Goal: Transaction & Acquisition: Purchase product/service

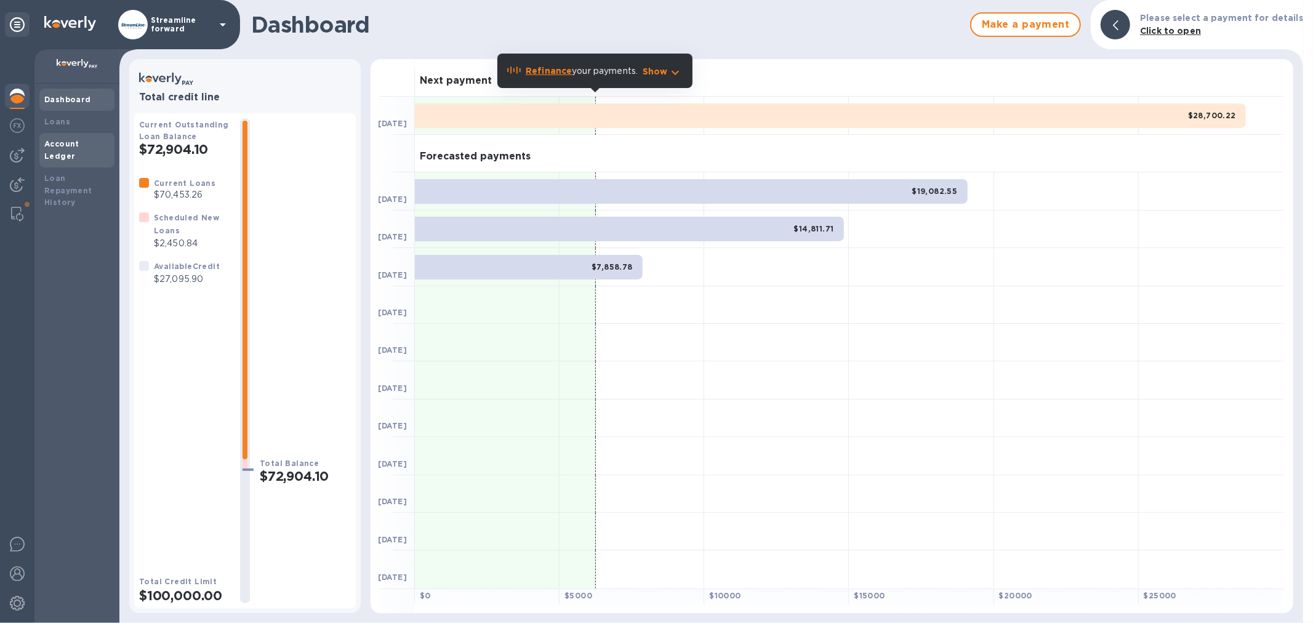
click at [74, 143] on b "Account Ledger" at bounding box center [61, 150] width 35 height 22
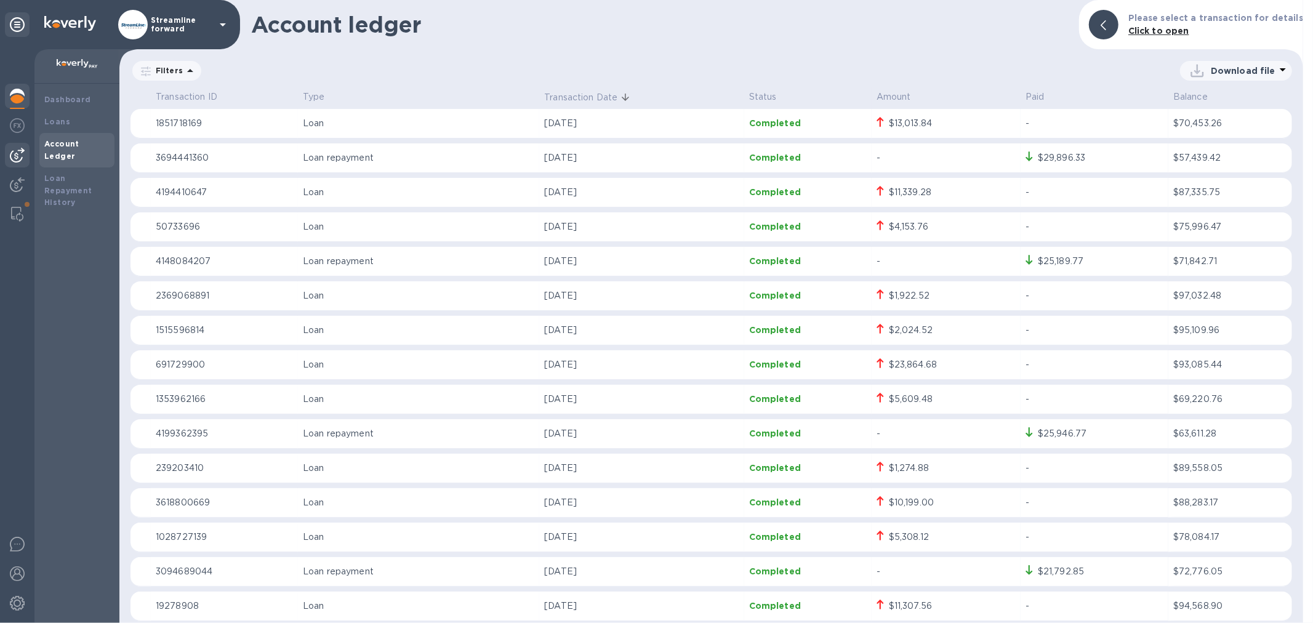
click at [15, 154] on img at bounding box center [17, 155] width 15 height 15
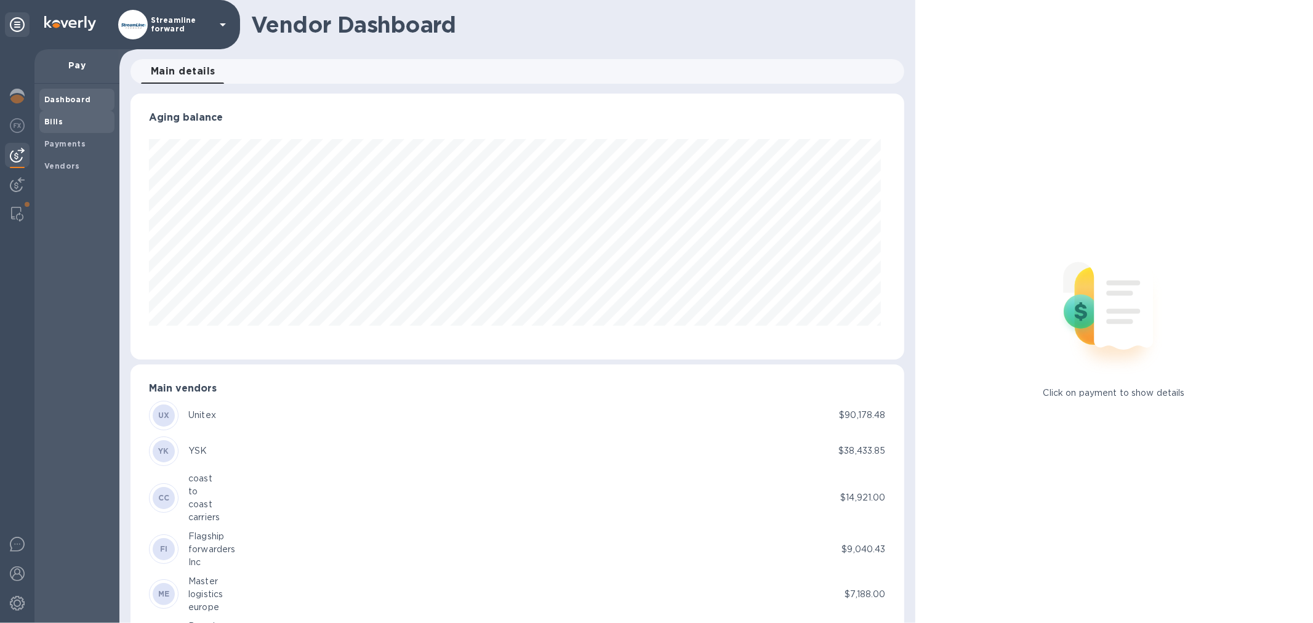
click at [76, 121] on span "Bills" at bounding box center [76, 122] width 65 height 12
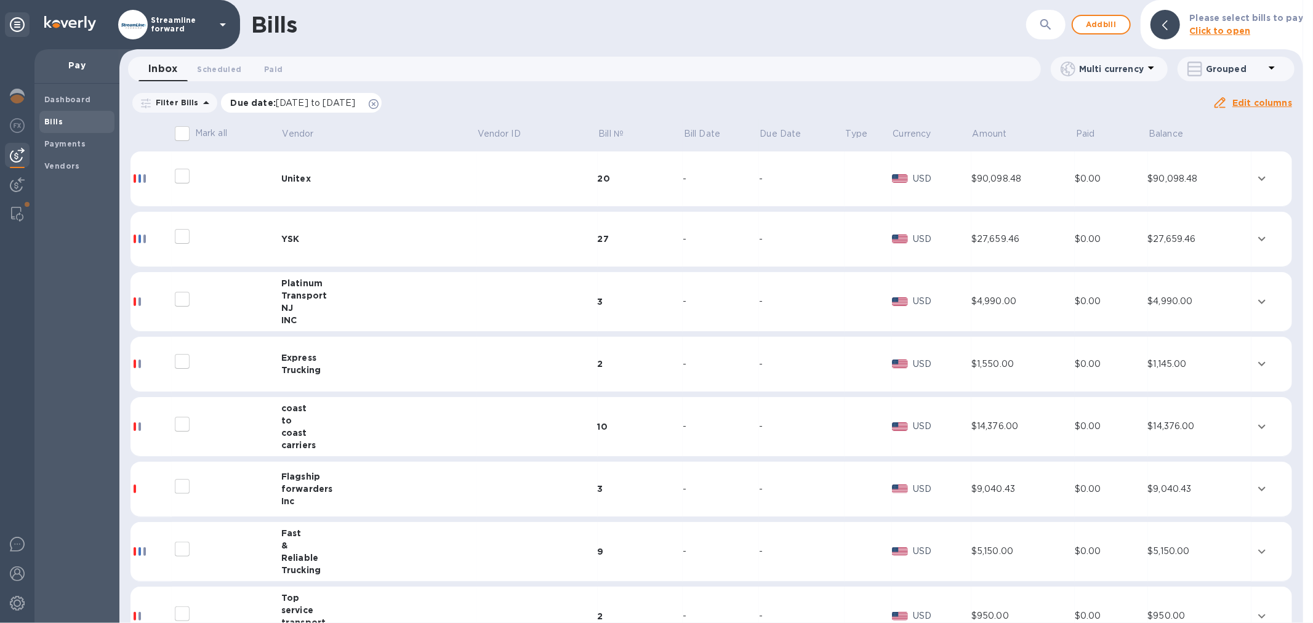
click at [378, 103] on icon at bounding box center [374, 104] width 10 height 10
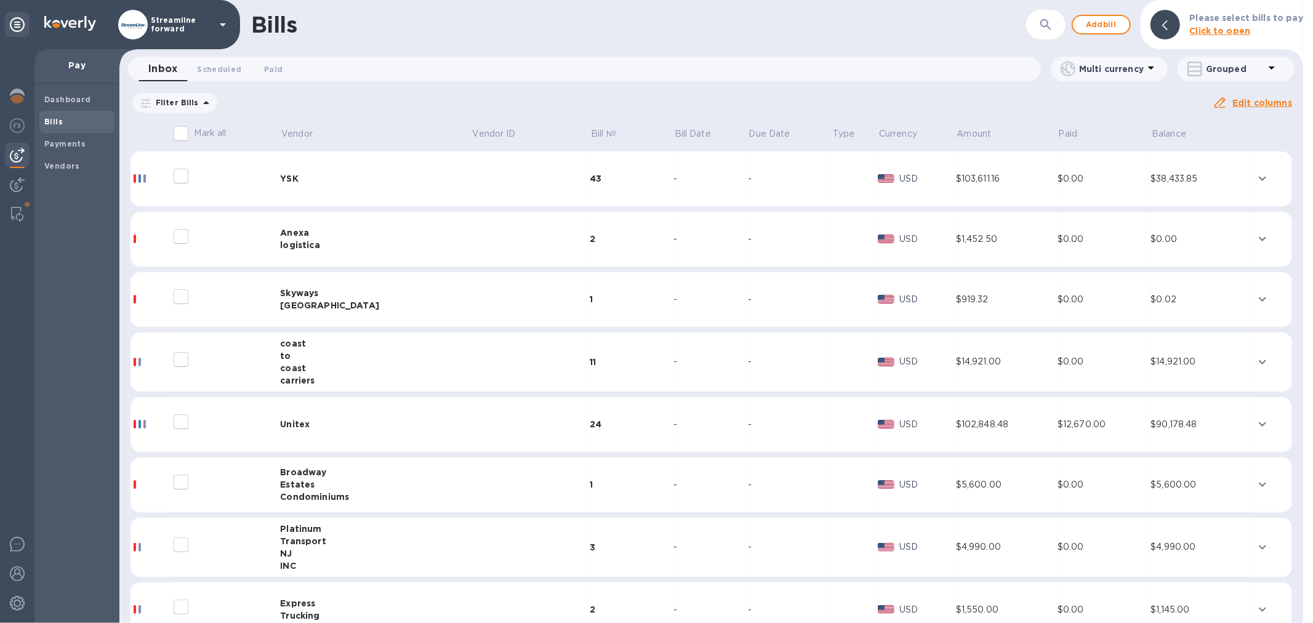
click at [410, 489] on div "Estates" at bounding box center [375, 484] width 191 height 12
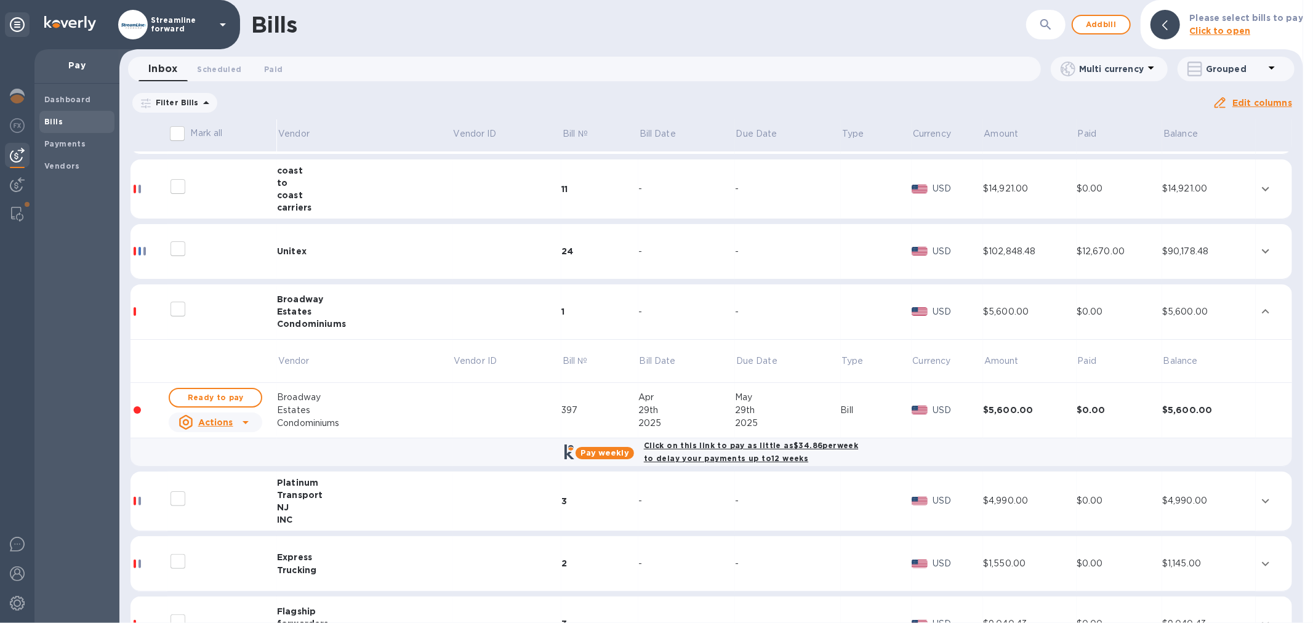
scroll to position [205, 0]
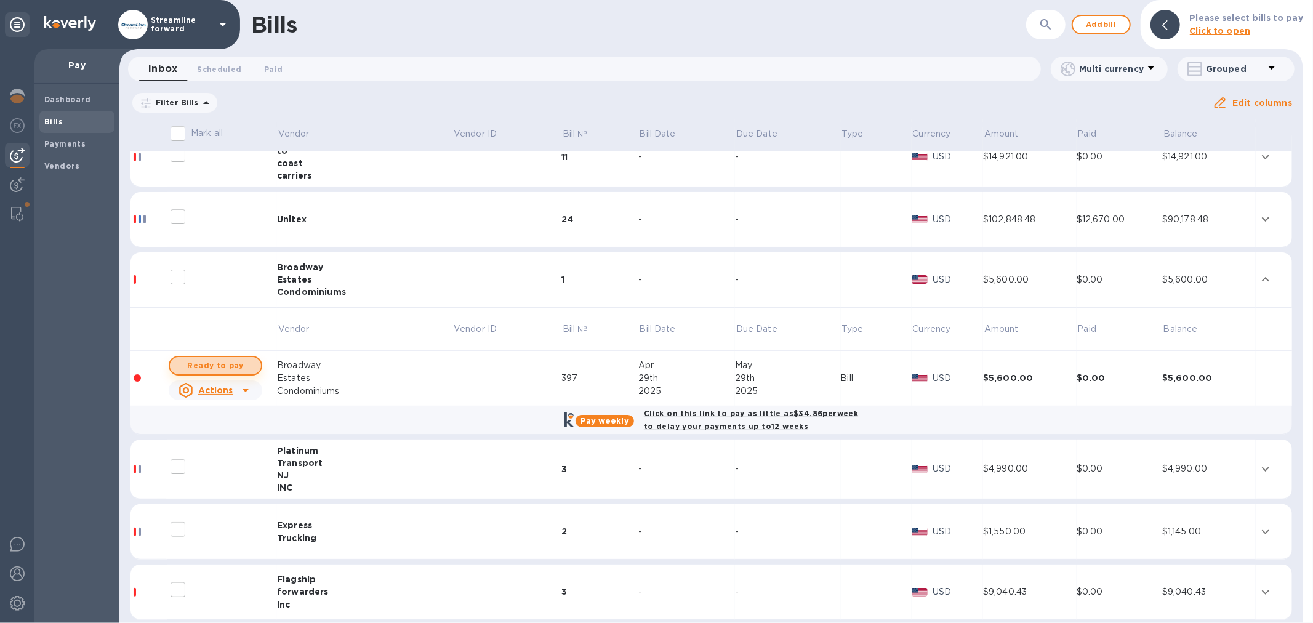
click at [214, 364] on span "Ready to pay" at bounding box center [215, 365] width 71 height 15
click at [210, 364] on span "Ready to pay" at bounding box center [215, 365] width 71 height 15
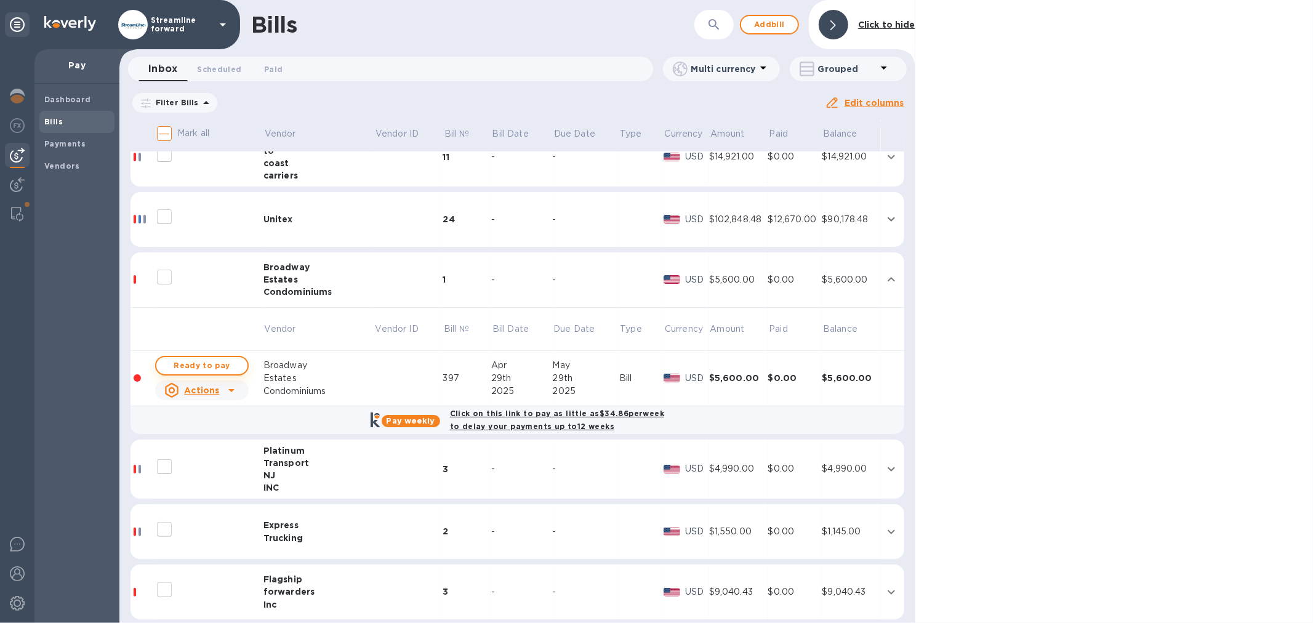
checkbox input "true"
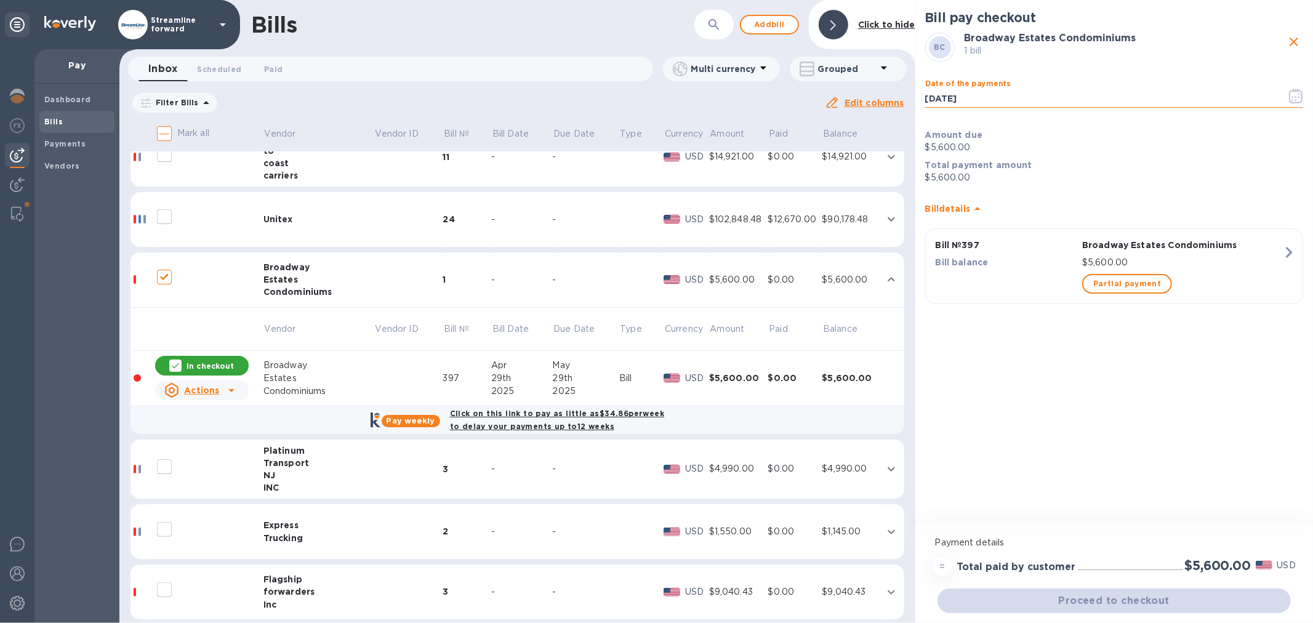
click at [992, 95] on input "[DATE]" at bounding box center [1100, 98] width 351 height 18
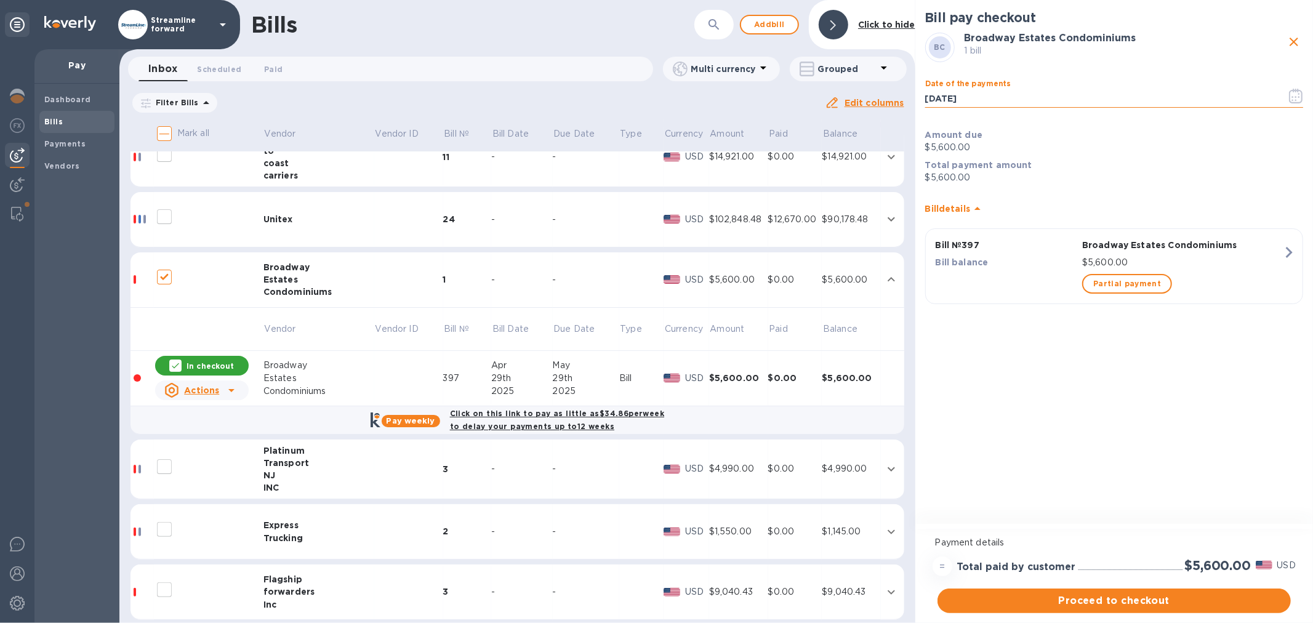
click at [1295, 98] on icon "button" at bounding box center [1296, 96] width 14 height 15
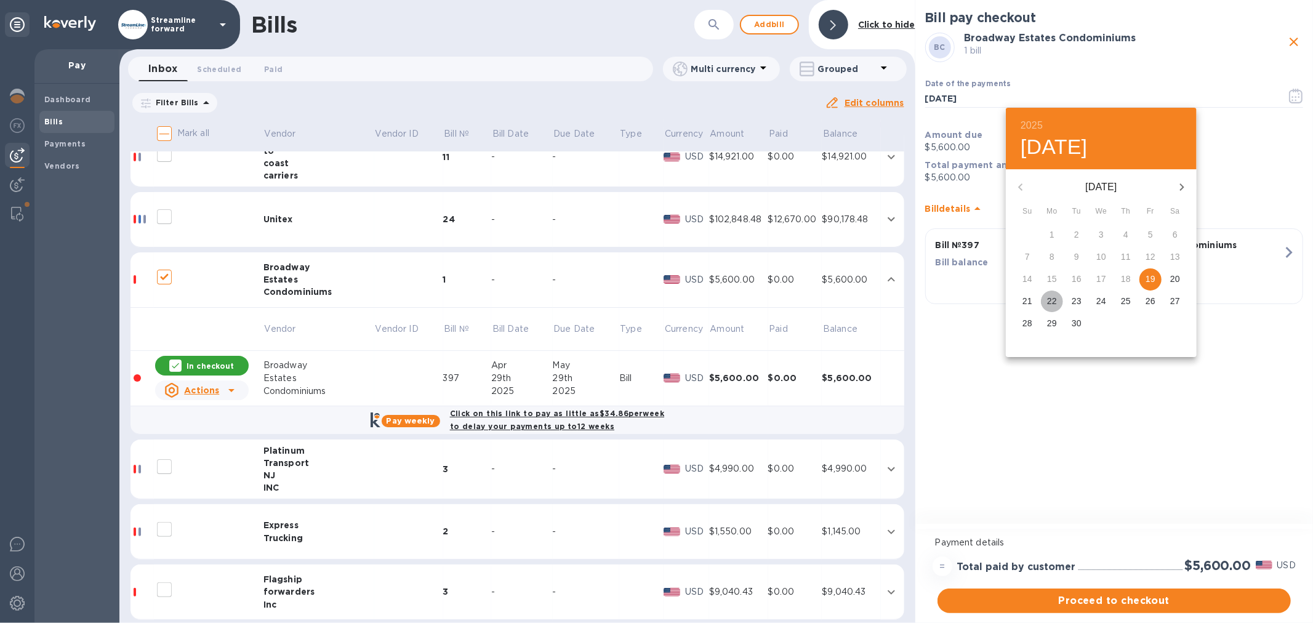
click at [1054, 302] on p "22" at bounding box center [1052, 301] width 10 height 12
type input "[DATE]"
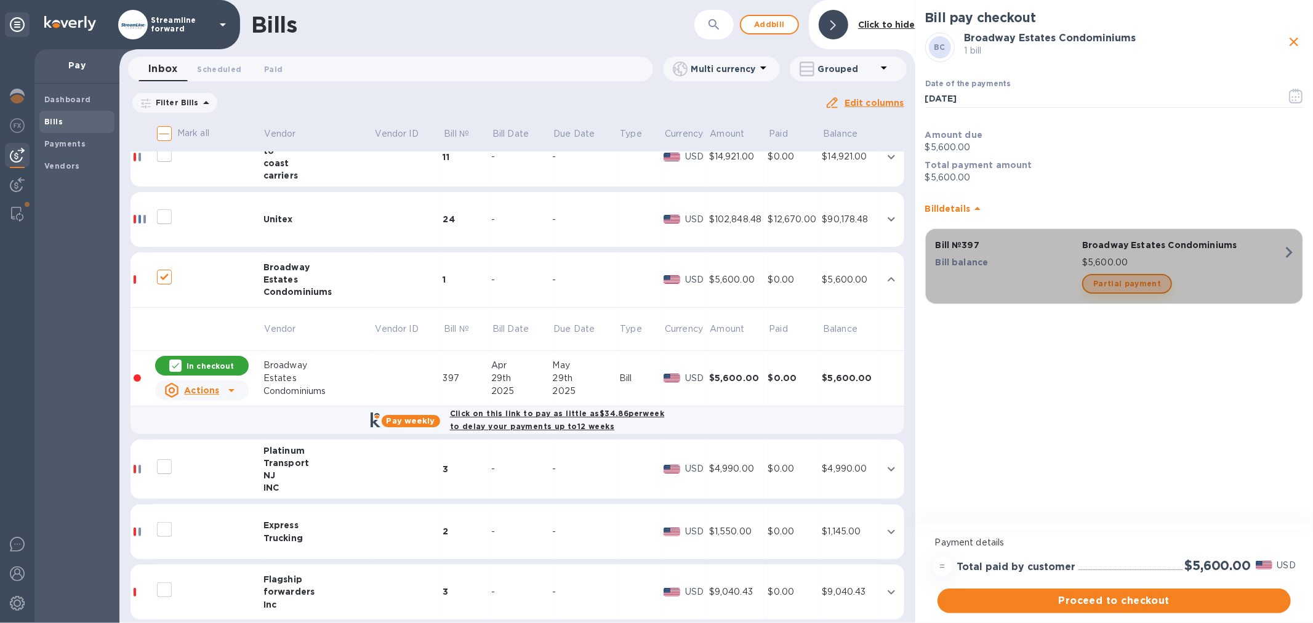
click at [1135, 279] on span "Partial payment" at bounding box center [1127, 283] width 68 height 15
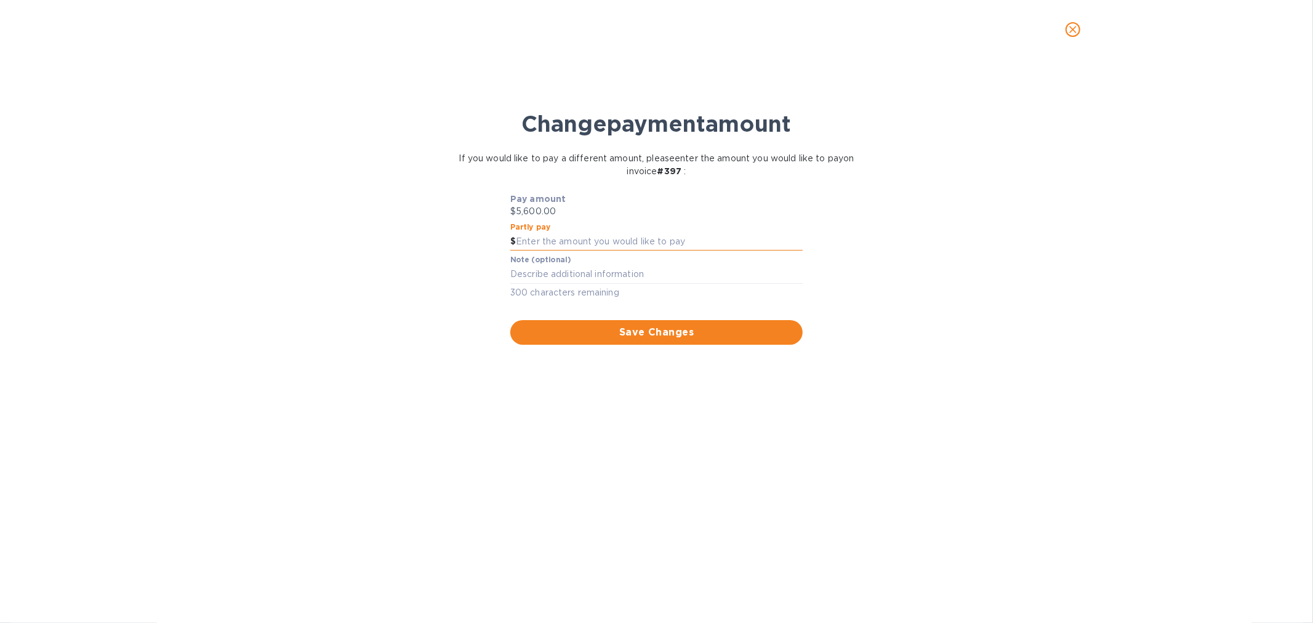
click at [585, 234] on input "text" at bounding box center [659, 242] width 287 height 18
type input "1,600"
click at [1085, 313] on div "Change payment amount If you would like to pay a different amount, please enter…" at bounding box center [656, 346] width 1293 height 551
click at [598, 274] on textarea at bounding box center [656, 274] width 292 height 10
type textarea "INV 397"
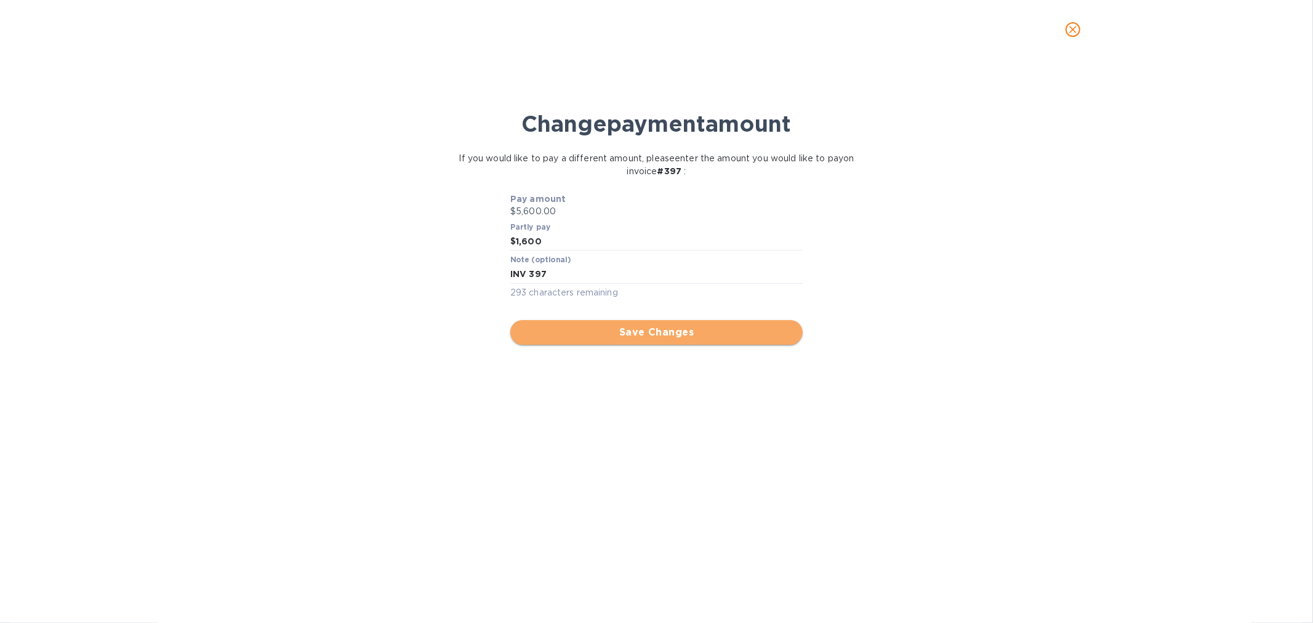
click at [670, 334] on span "Save Changes" at bounding box center [656, 332] width 273 height 15
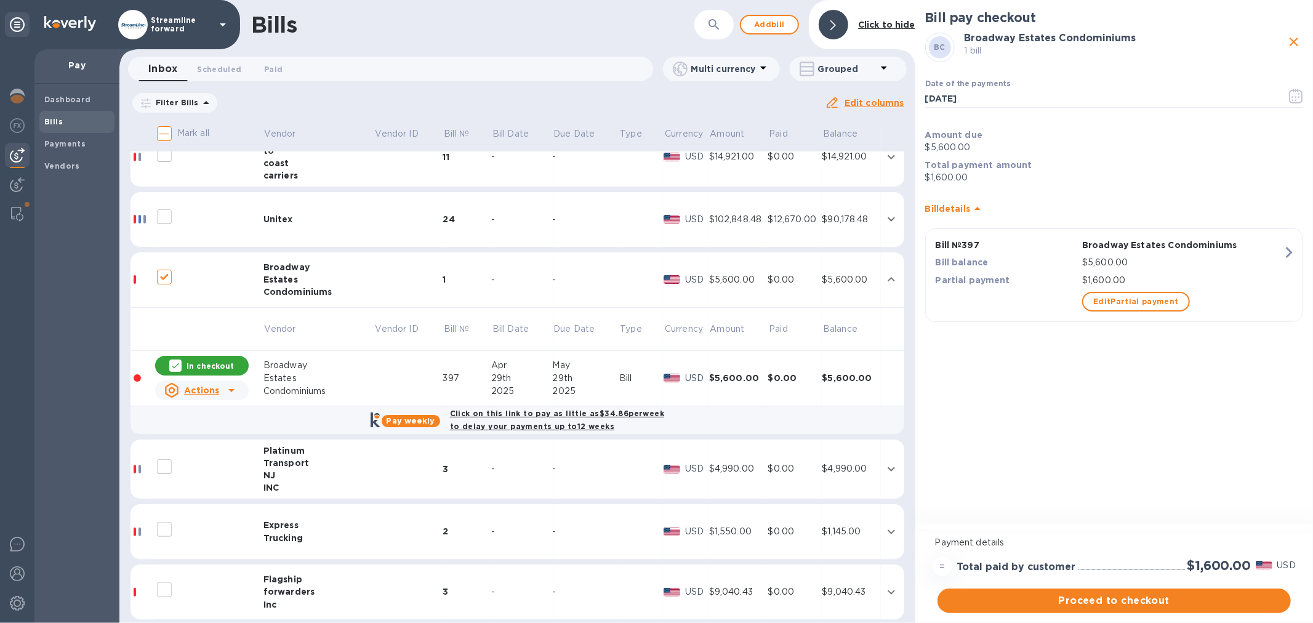
click at [921, 386] on div "Bill pay checkout BC Broadway Estates Condominiums 1 bill Date of the payments …" at bounding box center [1114, 263] width 398 height 526
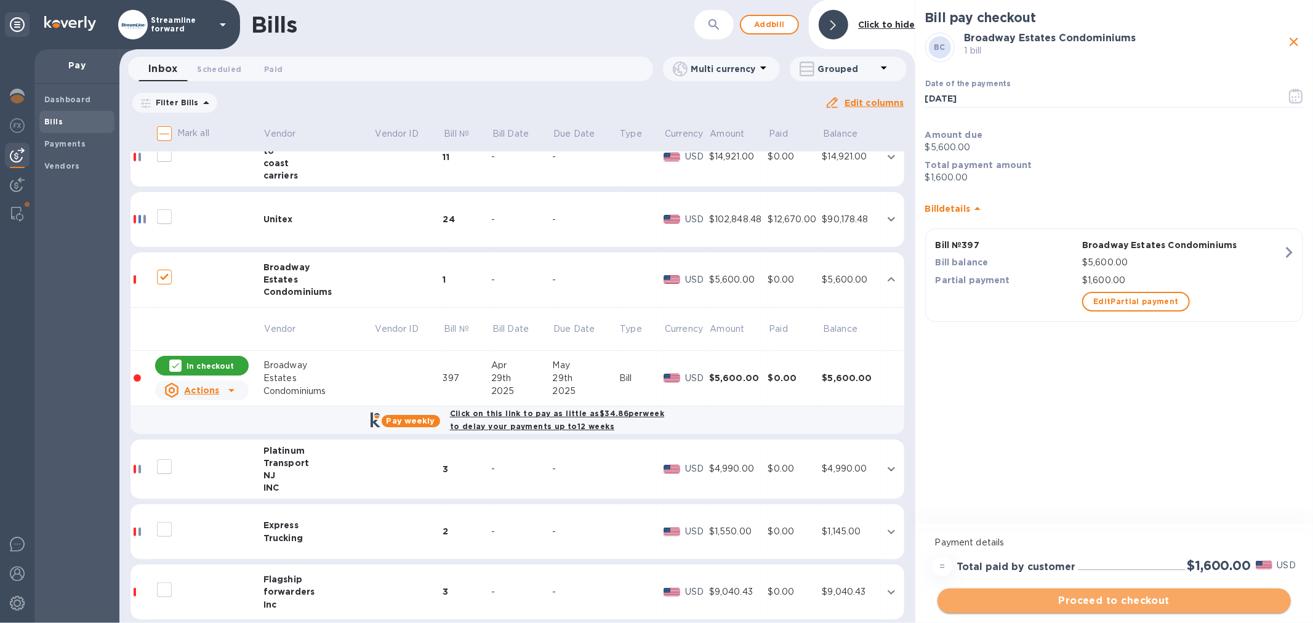
click at [1159, 602] on span "Proceed to checkout" at bounding box center [1114, 600] width 334 height 15
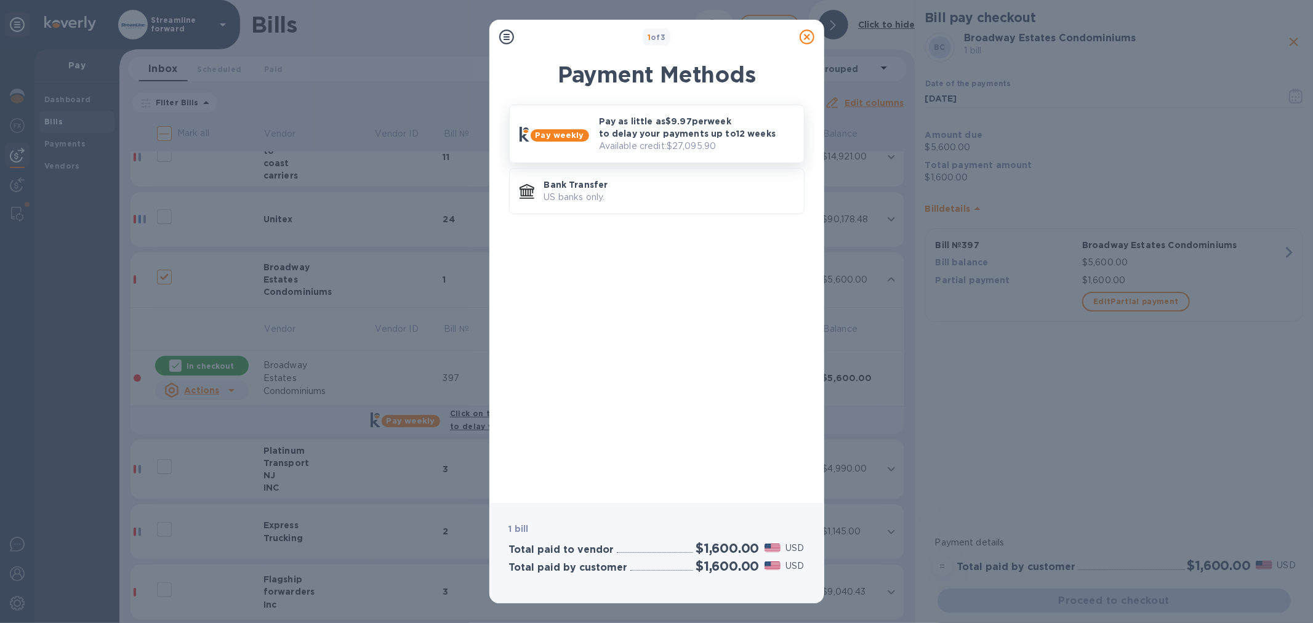
click at [641, 138] on p "Pay as little as $9.97 per week to delay your payments up to 12 weeks" at bounding box center [696, 127] width 195 height 25
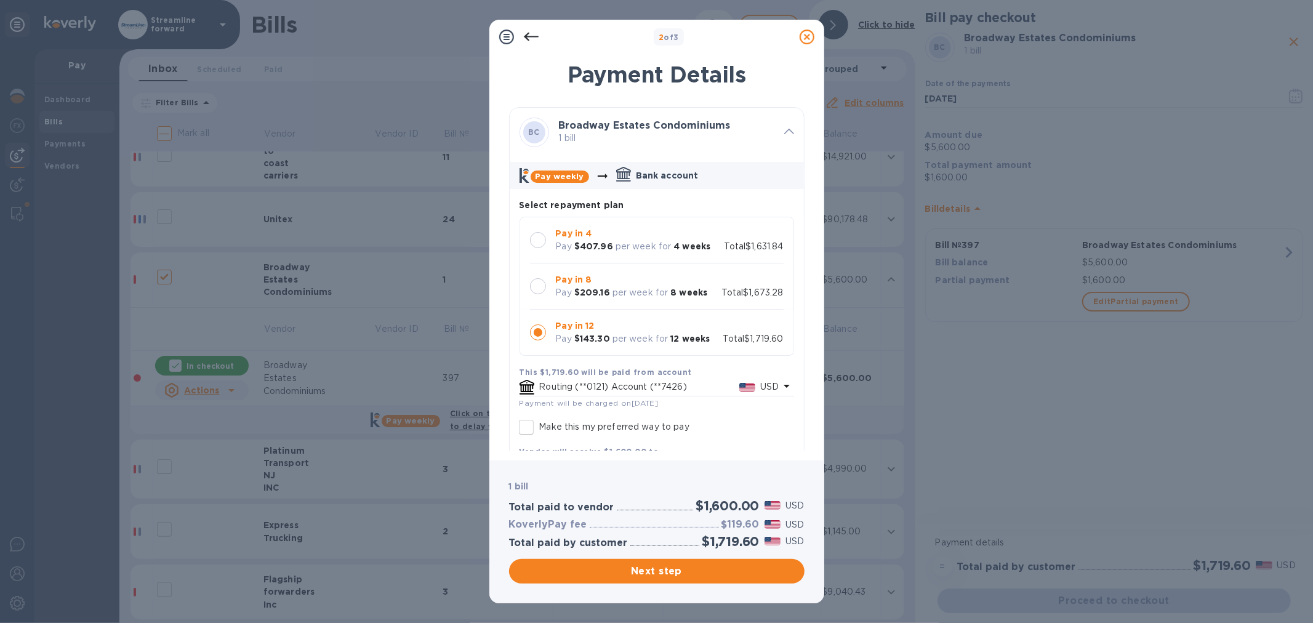
click at [572, 236] on b "Pay in 4" at bounding box center [574, 233] width 36 height 10
click at [662, 571] on span "Next step" at bounding box center [657, 571] width 276 height 15
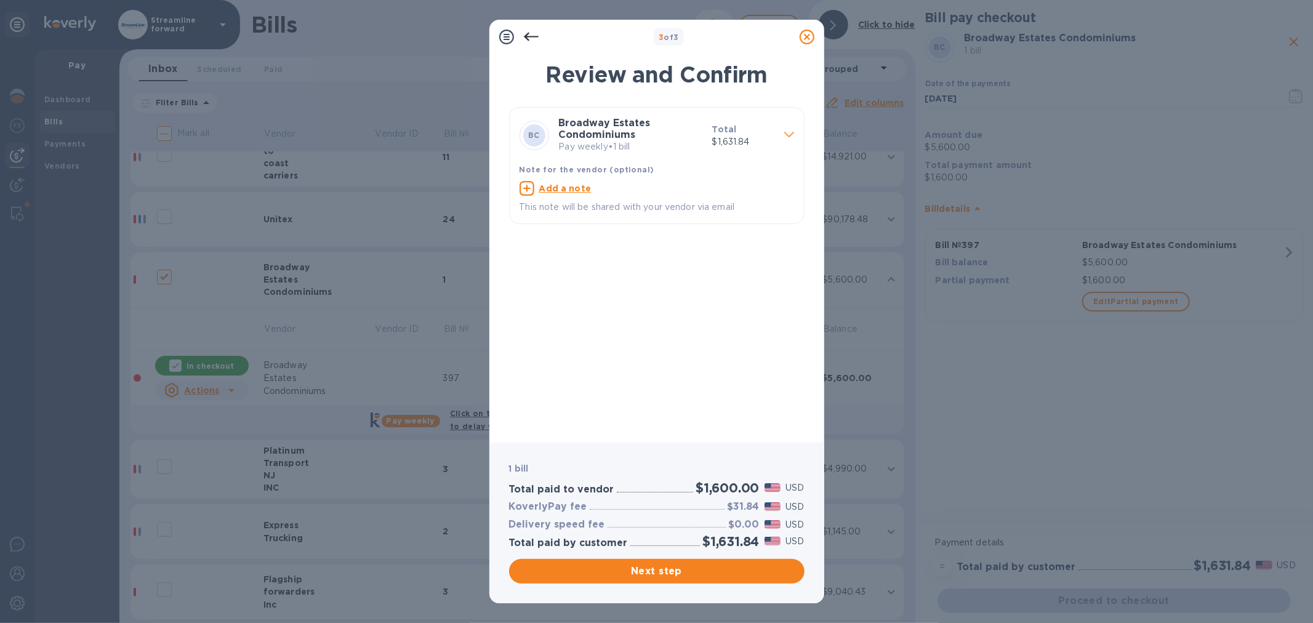
click at [603, 284] on div "BC Broadway Estates Condominiums Pay weekly • 1 bill Total $1,631.84 Note for t…" at bounding box center [656, 270] width 295 height 326
click at [674, 567] on span "Next step" at bounding box center [657, 571] width 276 height 15
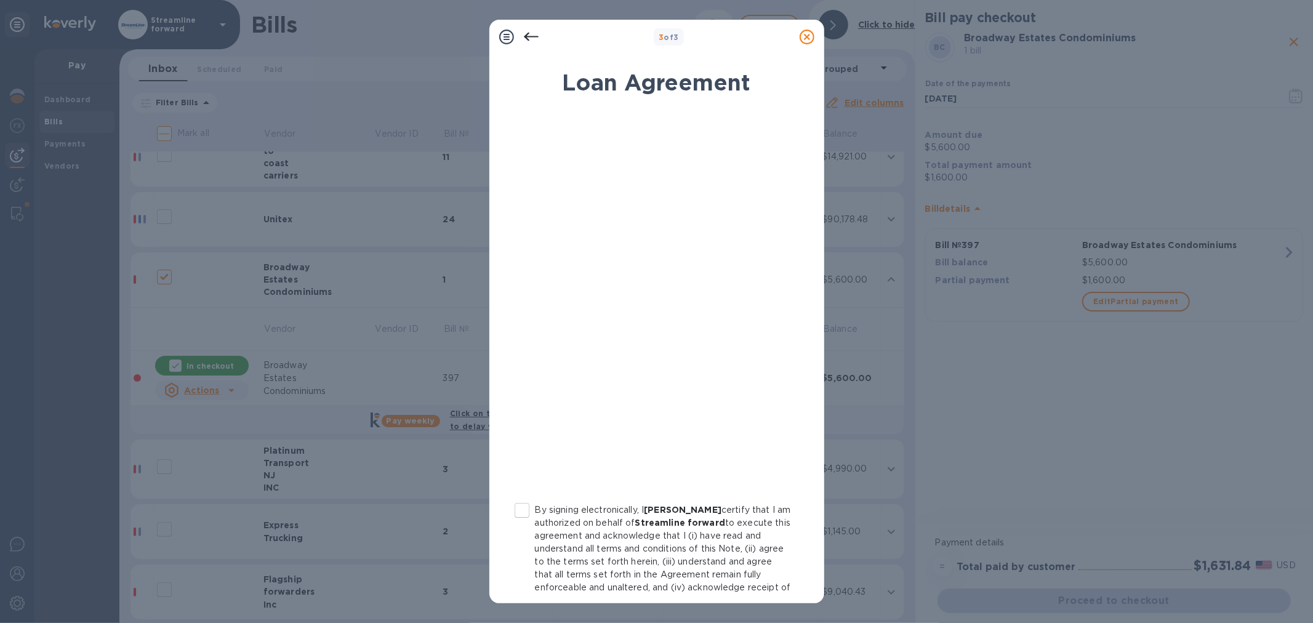
drag, startPoint x: 519, startPoint y: 506, endPoint x: 555, endPoint y: 508, distance: 35.8
click at [519, 506] on input "By signing electronically, I [PERSON_NAME] certify that I am authorized on beha…" at bounding box center [522, 510] width 26 height 26
checkbox input "true"
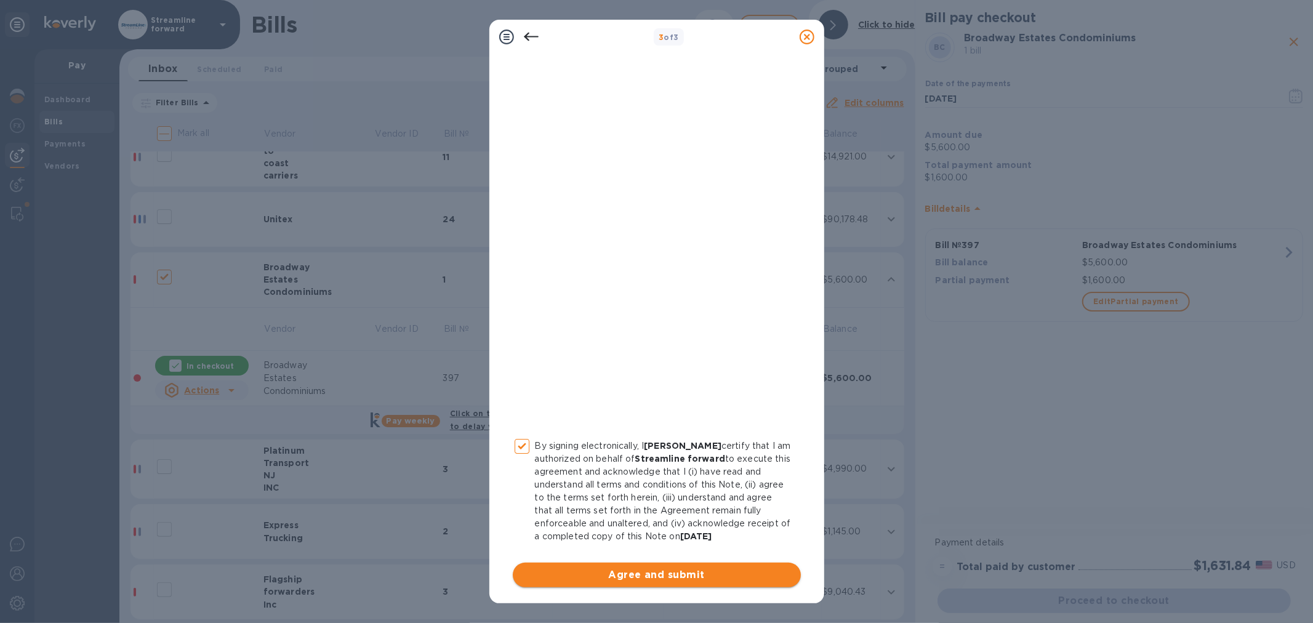
click at [619, 571] on span "Agree and submit" at bounding box center [657, 574] width 268 height 15
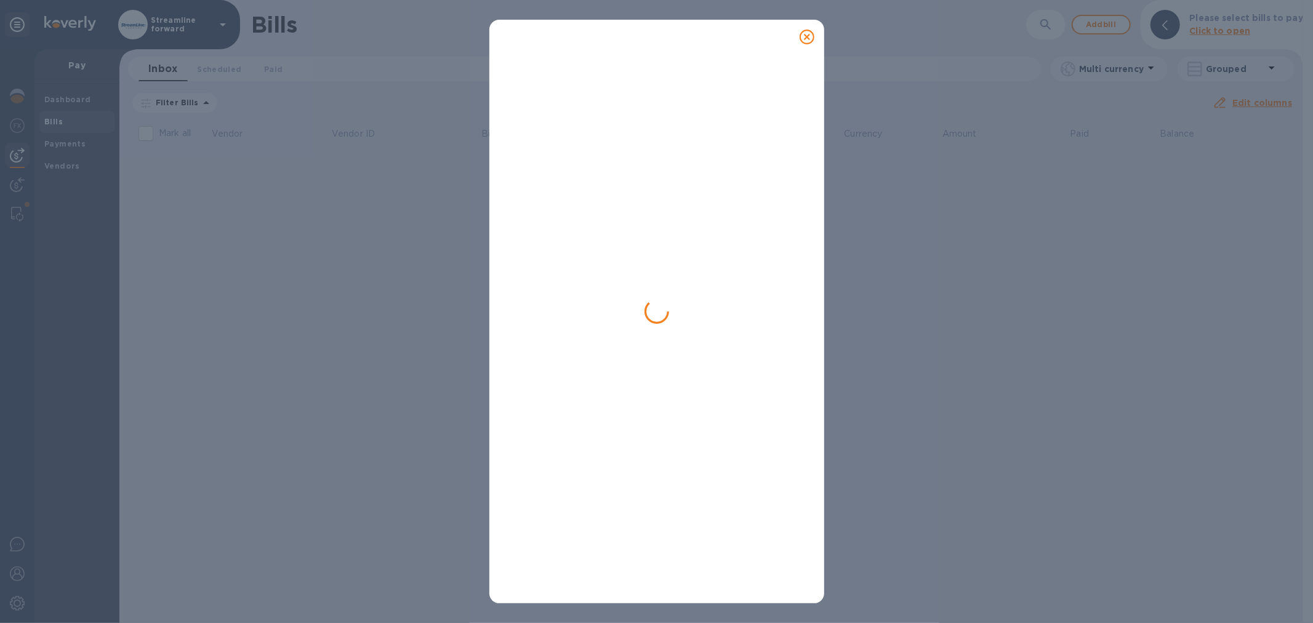
scroll to position [0, 0]
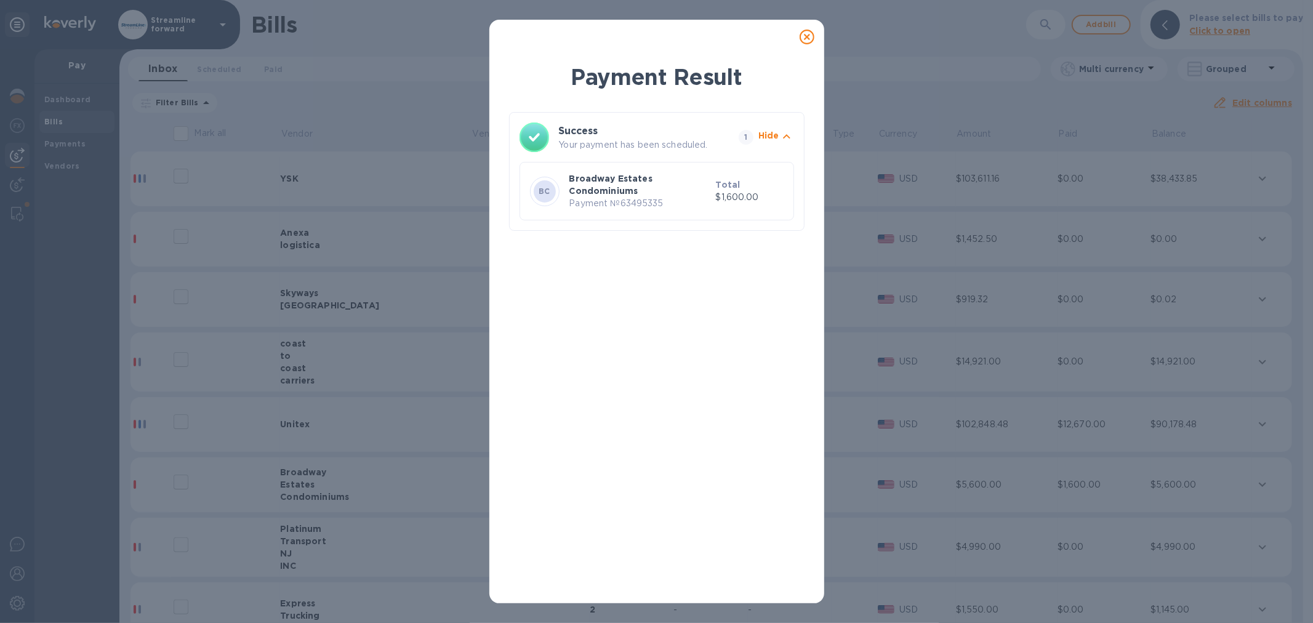
click at [809, 38] on icon at bounding box center [806, 37] width 15 height 15
